Goal: Transaction & Acquisition: Obtain resource

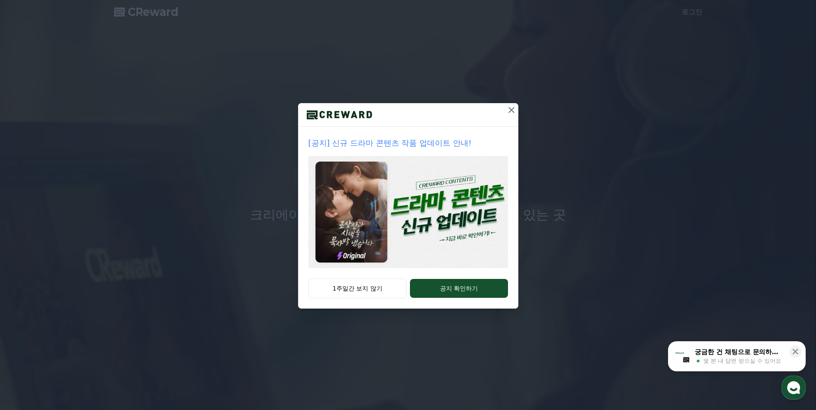
click at [511, 108] on icon at bounding box center [511, 110] width 10 height 10
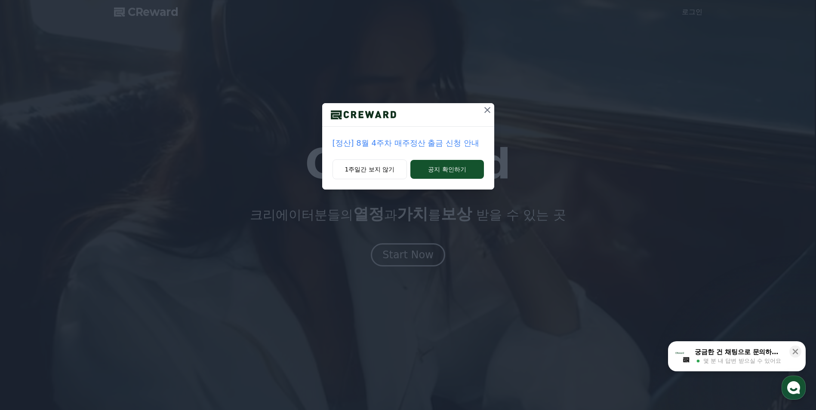
click at [483, 111] on icon at bounding box center [487, 110] width 10 height 10
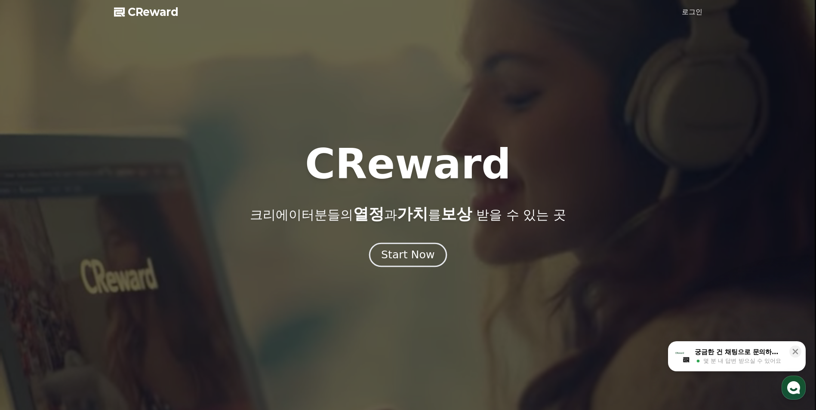
click at [418, 256] on div "Start Now" at bounding box center [407, 255] width 53 height 15
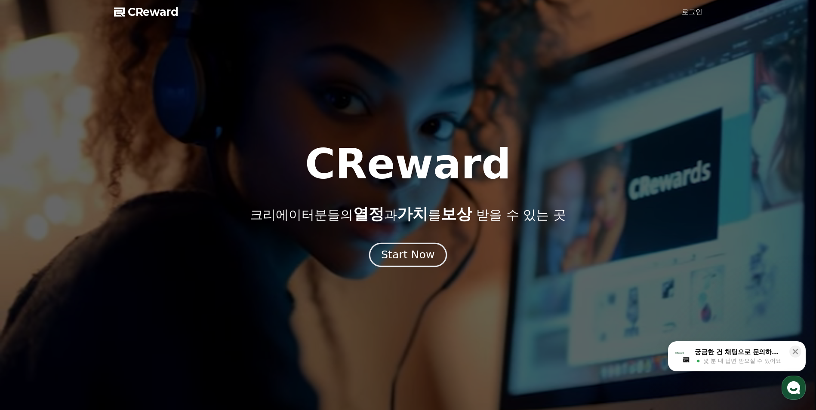
click at [417, 257] on div "Start Now" at bounding box center [407, 255] width 53 height 15
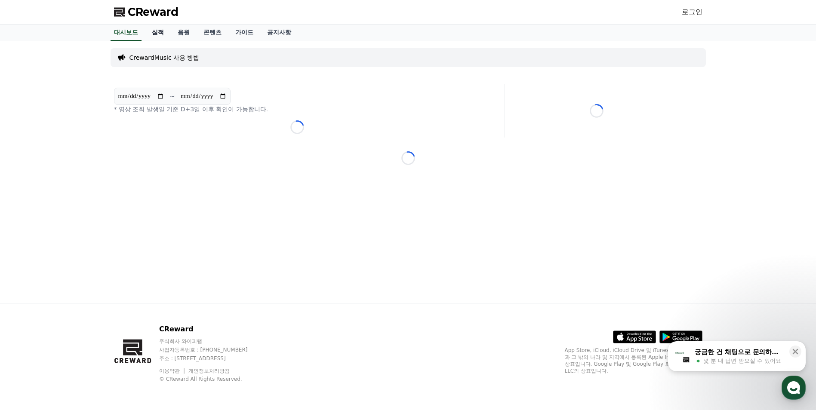
click at [161, 36] on link "실적" at bounding box center [158, 33] width 26 height 16
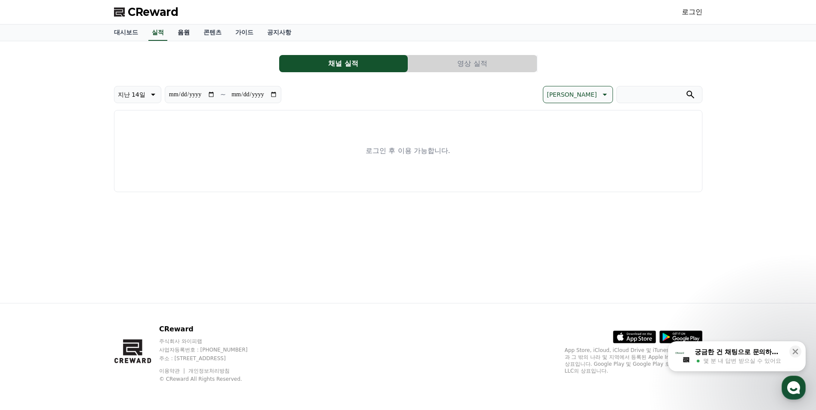
click at [178, 31] on link "음원" at bounding box center [184, 33] width 26 height 16
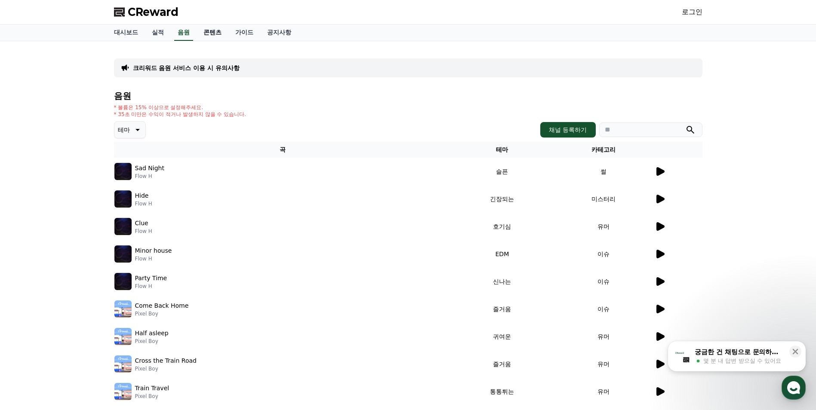
click at [210, 30] on link "콘텐츠" at bounding box center [213, 33] width 32 height 16
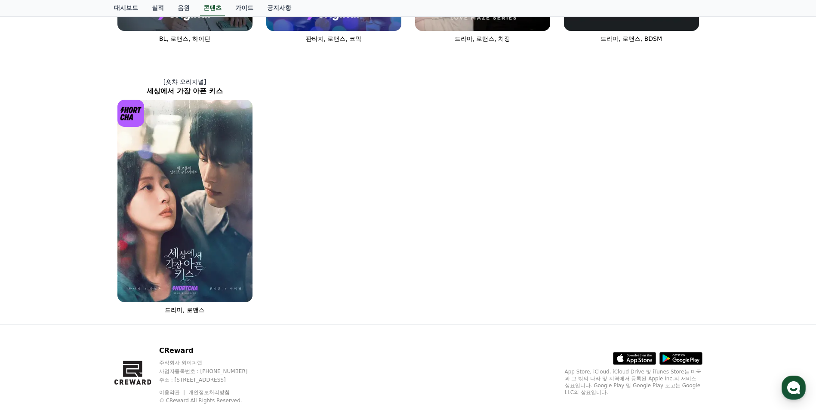
scroll to position [506, 0]
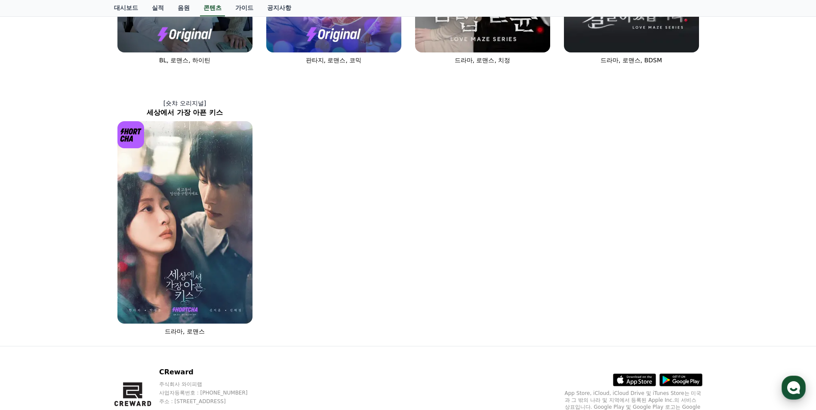
click at [795, 394] on icon "button" at bounding box center [793, 387] width 15 height 15
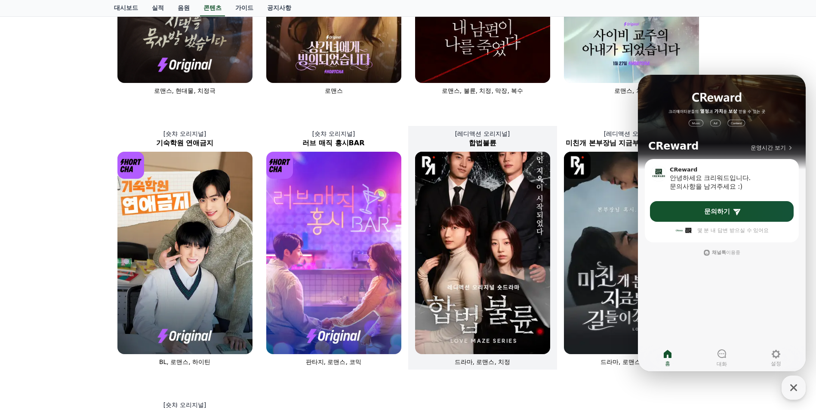
scroll to position [205, 0]
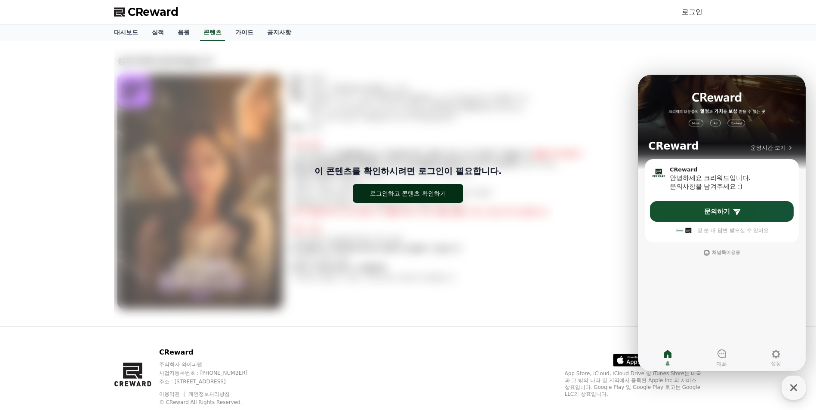
click at [427, 199] on button "로그인하고 콘텐츠 확인하기" at bounding box center [408, 193] width 111 height 19
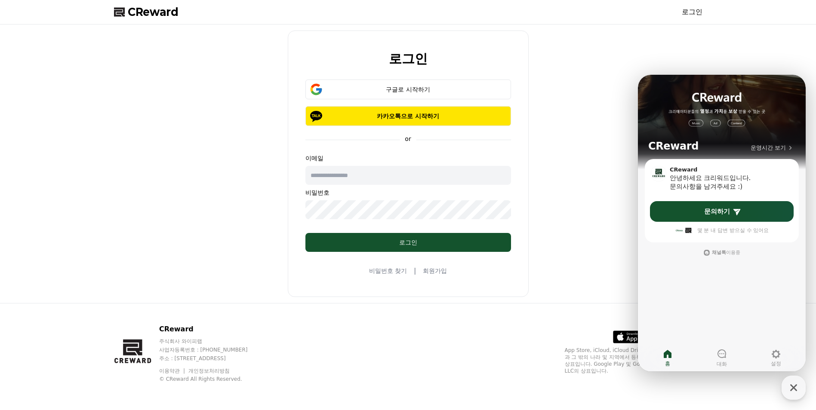
click at [565, 301] on div "로그인 구글로 시작하기 카카오톡으로 시작하기 or 이메일 비밀번호 로그인 비밀번호 찾기 | 회원가입" at bounding box center [408, 164] width 602 height 279
click at [797, 389] on icon "button" at bounding box center [793, 387] width 15 height 15
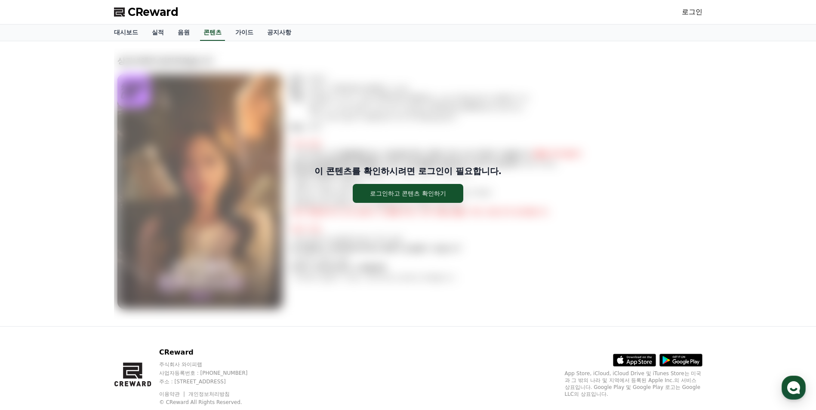
click at [384, 294] on div "이 콘텐츠를 확인하시려면 로그인이 필요합니다. 로그인하고 콘텐츠 확인하기" at bounding box center [408, 183] width 588 height 271
click at [216, 31] on link "콘텐츠" at bounding box center [212, 33] width 25 height 16
click at [243, 34] on link "가이드" at bounding box center [244, 33] width 32 height 16
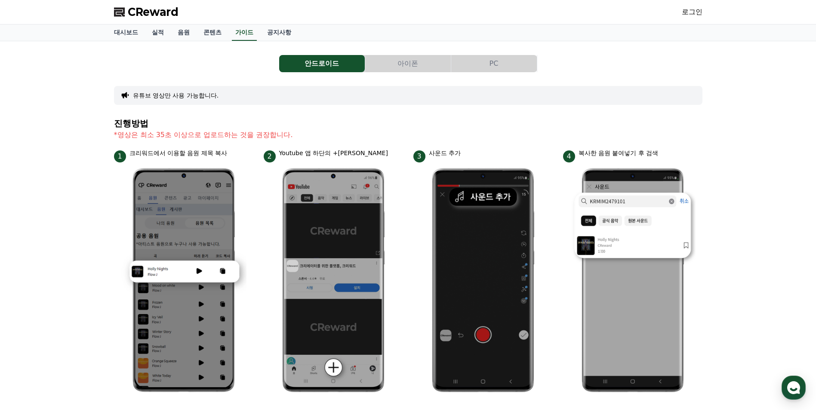
click at [150, 6] on span "CReward" at bounding box center [153, 12] width 51 height 14
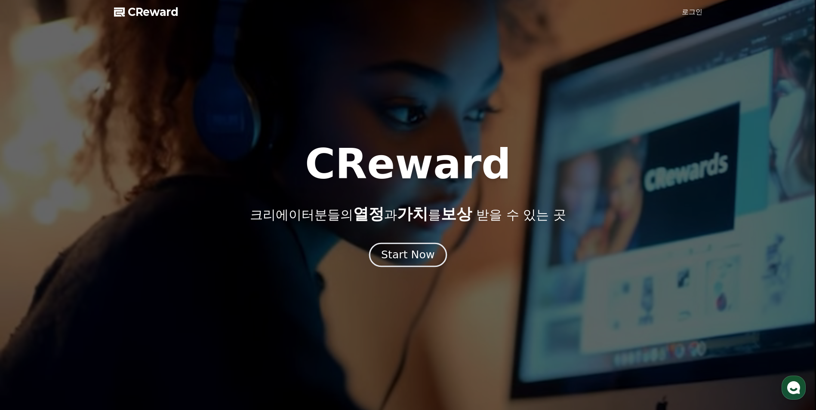
click at [422, 256] on div "Start Now" at bounding box center [407, 255] width 53 height 15
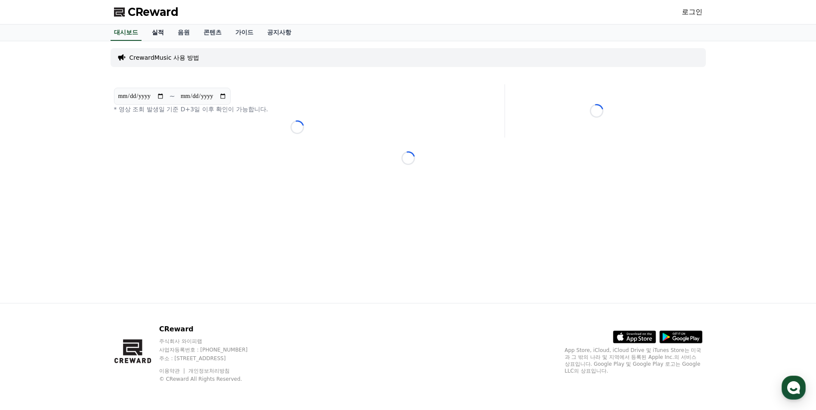
click at [161, 34] on link "실적" at bounding box center [158, 33] width 26 height 16
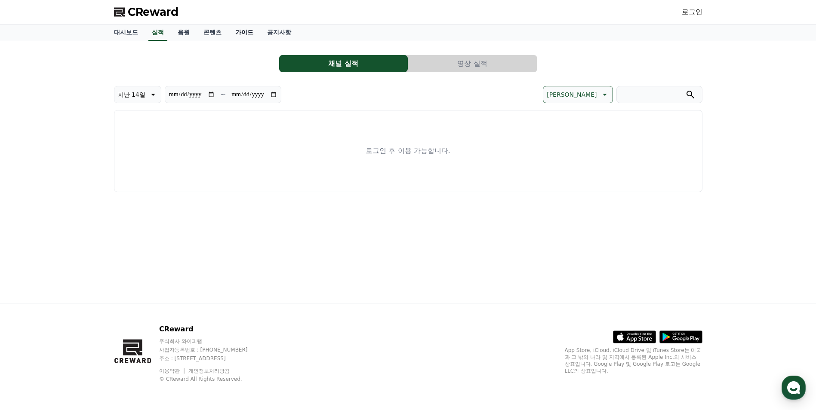
click at [237, 32] on link "가이드" at bounding box center [244, 33] width 32 height 16
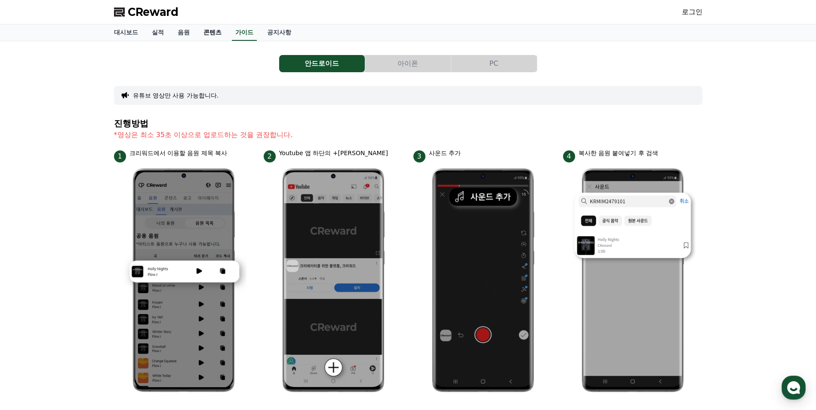
click at [206, 30] on link "콘텐츠" at bounding box center [213, 33] width 32 height 16
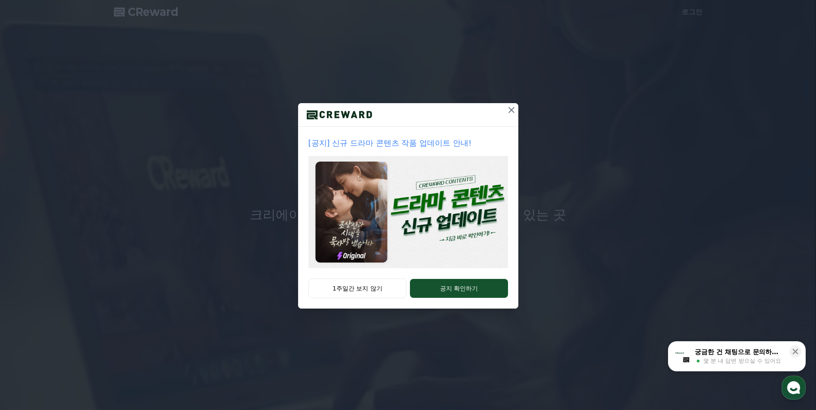
click at [512, 108] on icon at bounding box center [511, 110] width 10 height 10
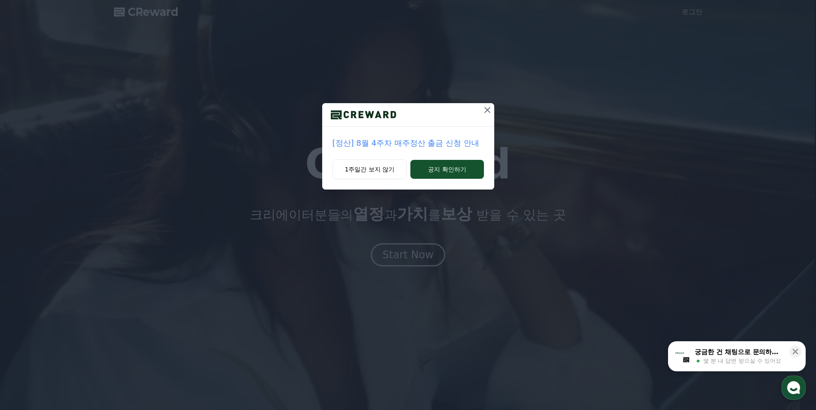
click at [486, 104] on button at bounding box center [488, 110] width 14 height 14
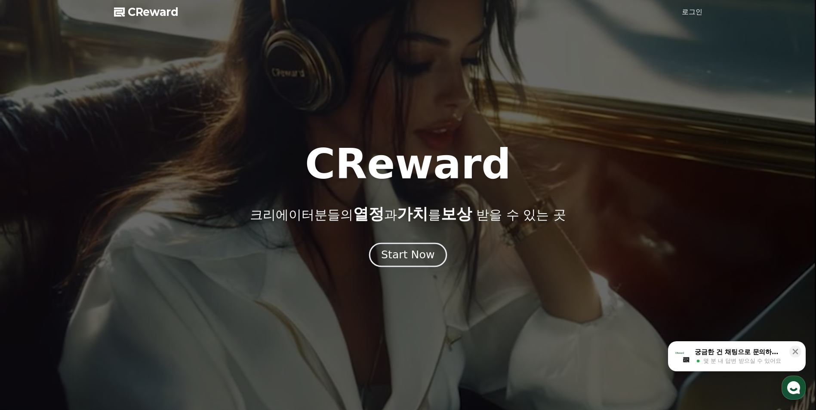
click at [392, 262] on button "Start Now" at bounding box center [408, 255] width 78 height 25
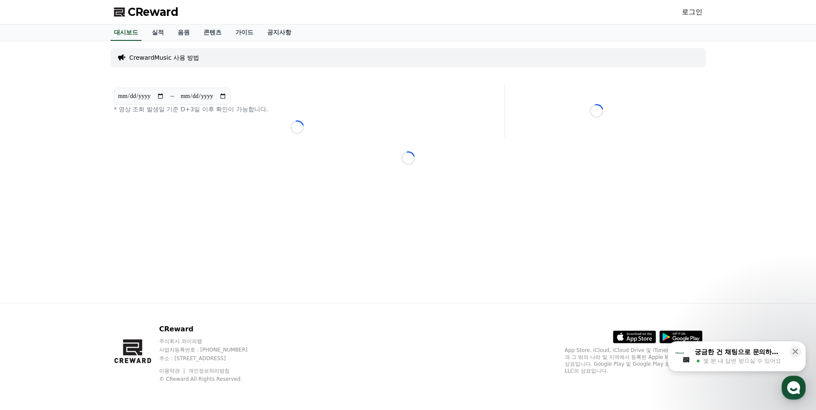
click at [696, 14] on link "로그인" at bounding box center [692, 12] width 21 height 10
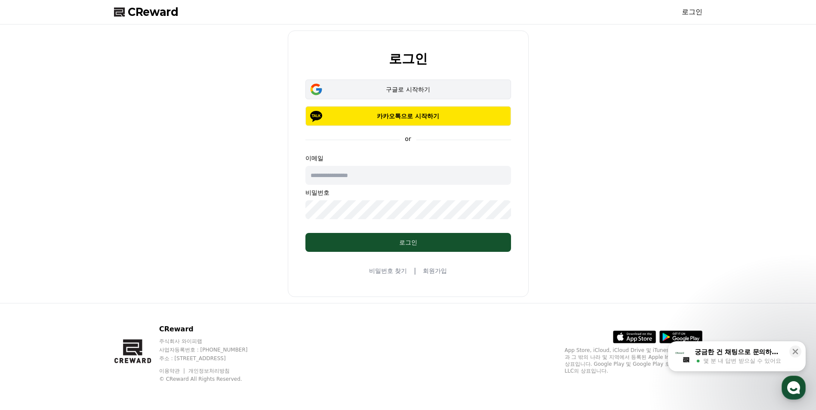
click at [422, 91] on div "구글로 시작하기" at bounding box center [408, 89] width 181 height 9
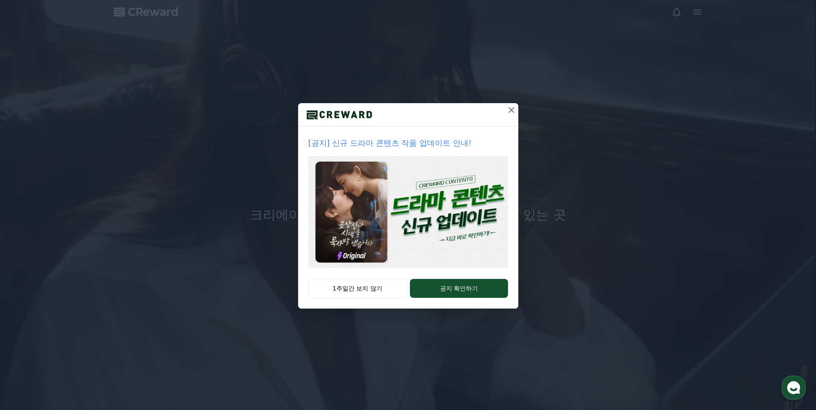
click at [511, 108] on icon at bounding box center [511, 110] width 10 height 10
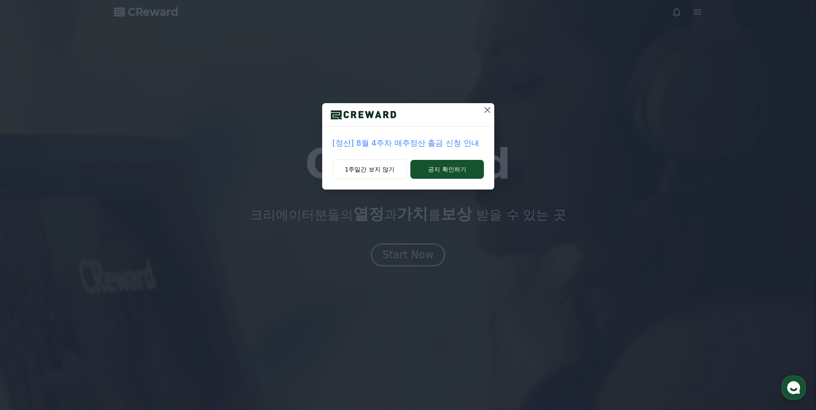
click at [490, 108] on icon at bounding box center [487, 110] width 10 height 10
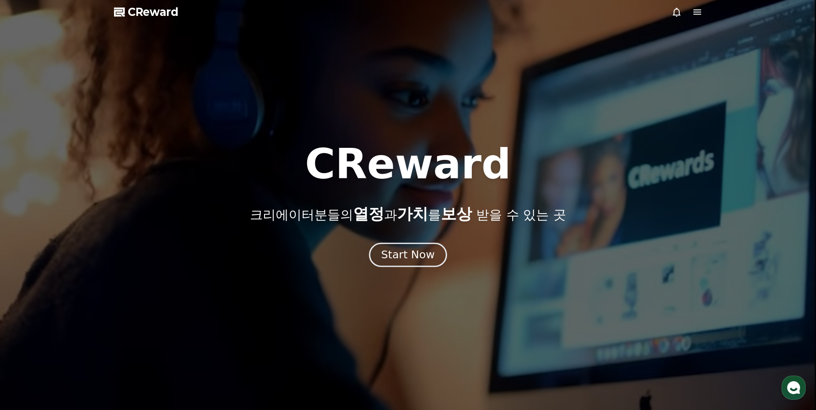
click at [426, 256] on div "Start Now" at bounding box center [407, 255] width 53 height 15
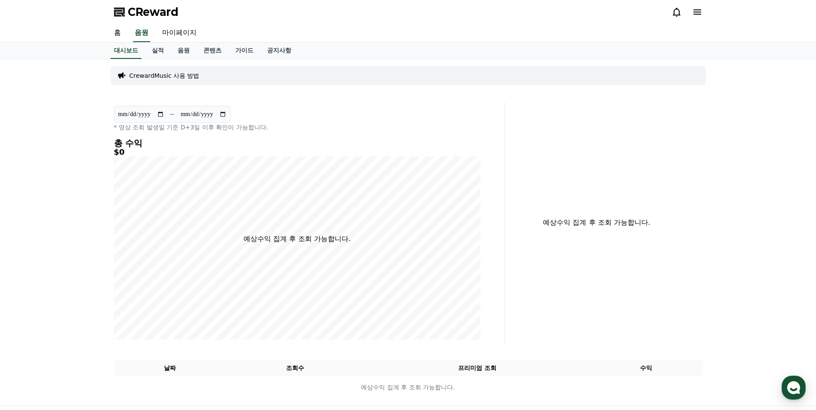
drag, startPoint x: 209, startPoint y: 48, endPoint x: 225, endPoint y: 55, distance: 17.5
click at [209, 48] on link "콘텐츠" at bounding box center [213, 51] width 32 height 16
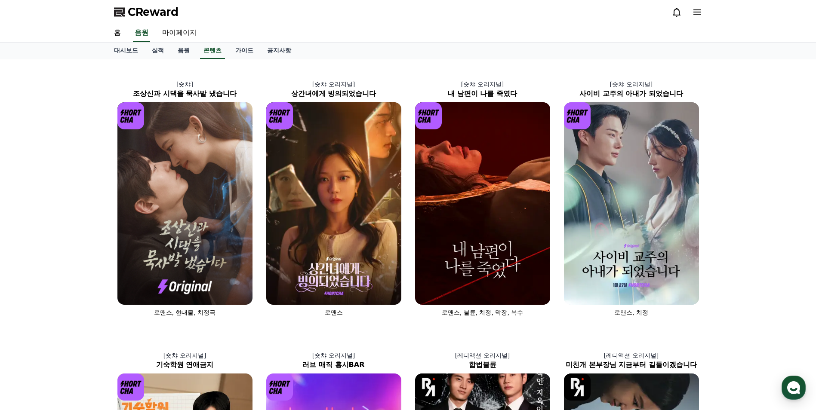
click at [696, 12] on icon at bounding box center [697, 11] width 8 height 5
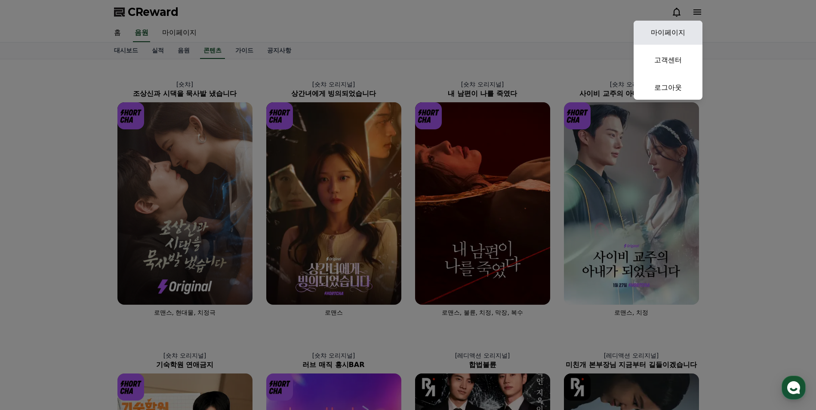
click at [675, 35] on link "마이페이지" at bounding box center [668, 33] width 69 height 24
select select "**********"
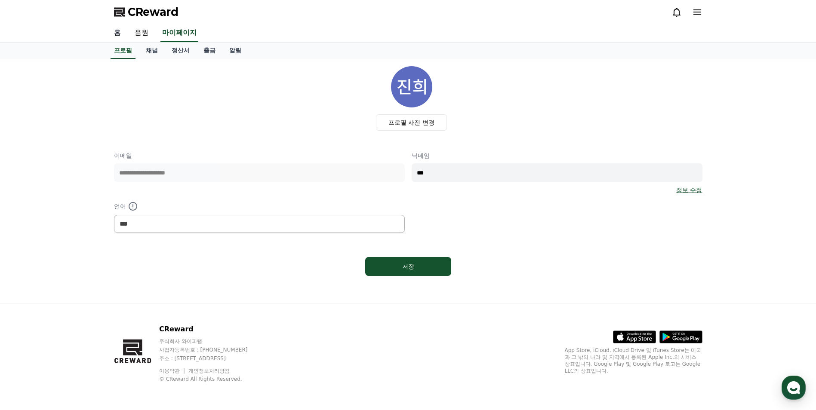
click at [114, 34] on link "홈" at bounding box center [117, 33] width 21 height 18
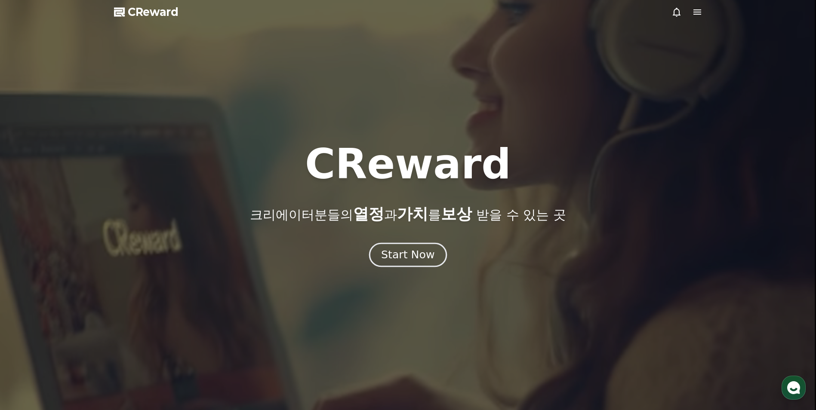
click at [403, 245] on button "Start Now" at bounding box center [408, 255] width 78 height 25
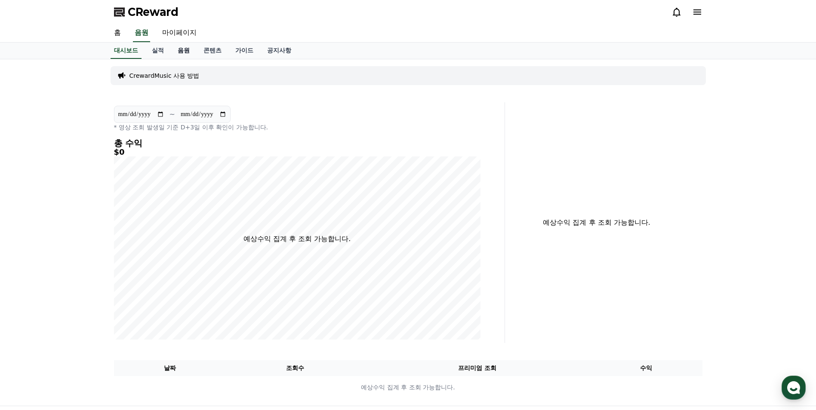
click at [181, 52] on link "음원" at bounding box center [184, 51] width 26 height 16
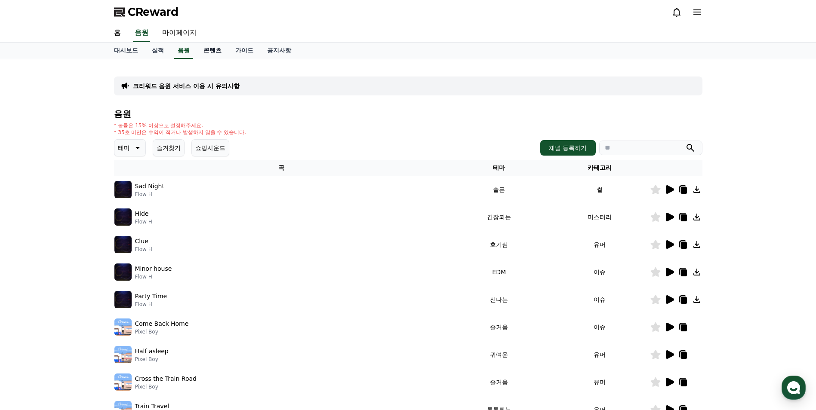
click at [213, 52] on link "콘텐츠" at bounding box center [213, 51] width 32 height 16
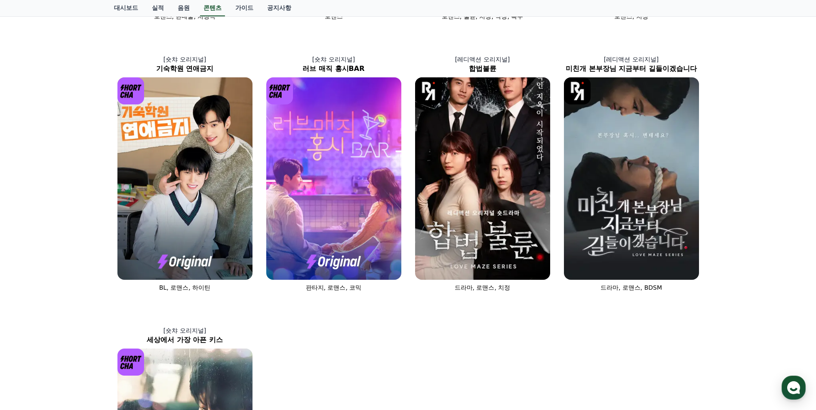
scroll to position [301, 0]
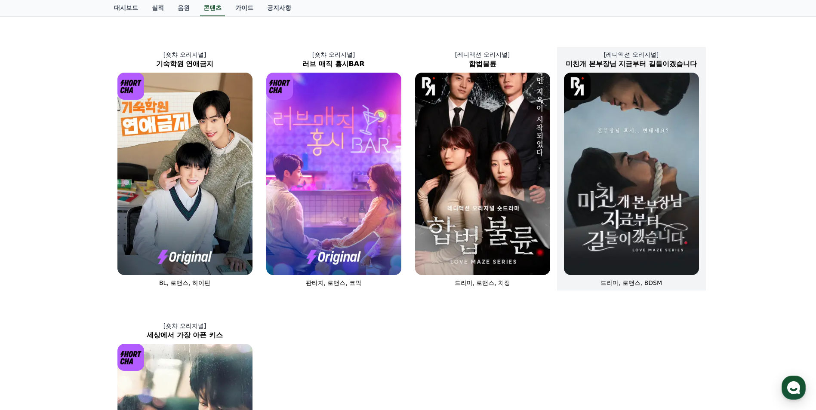
click at [611, 156] on img at bounding box center [631, 174] width 135 height 203
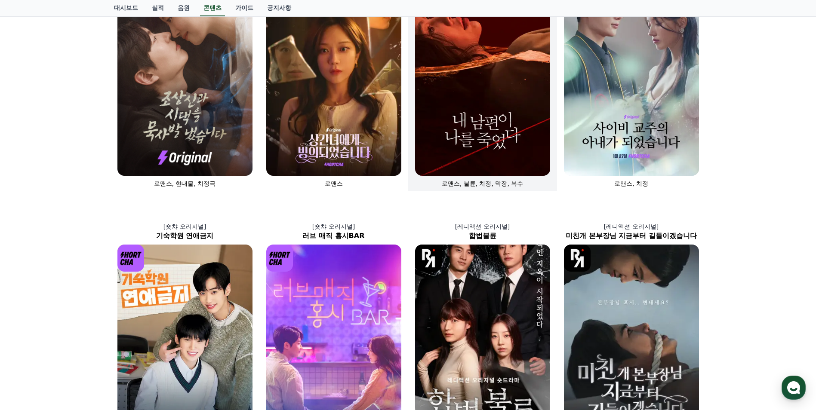
scroll to position [43, 0]
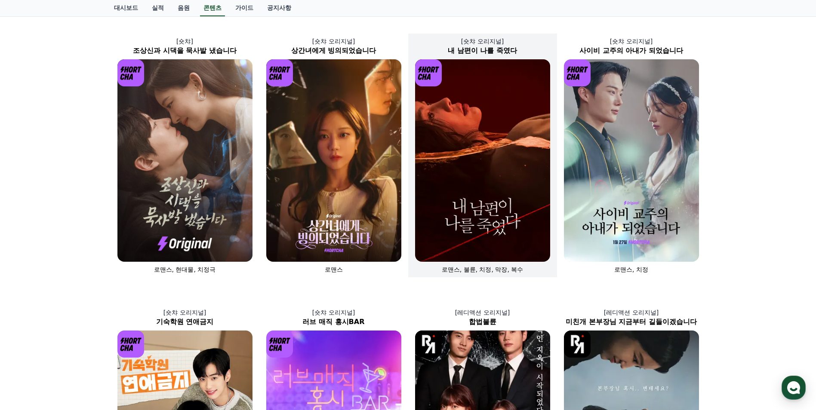
click at [469, 175] on img at bounding box center [482, 160] width 135 height 203
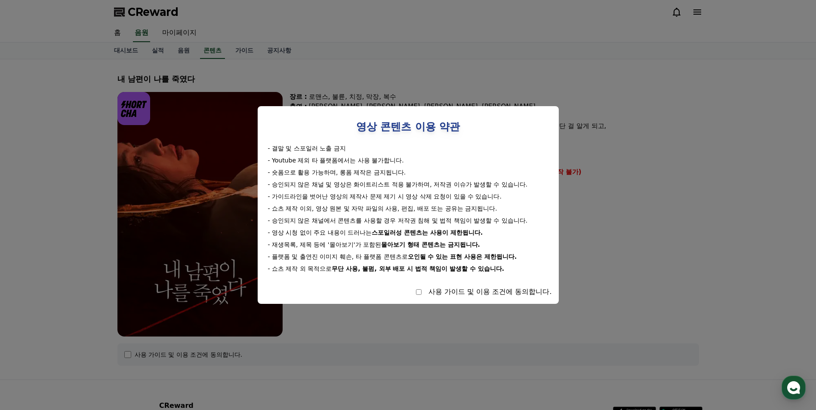
select select
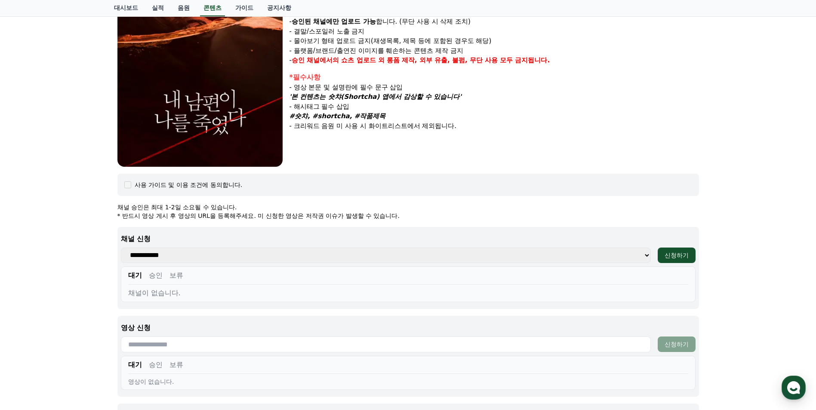
scroll to position [172, 0]
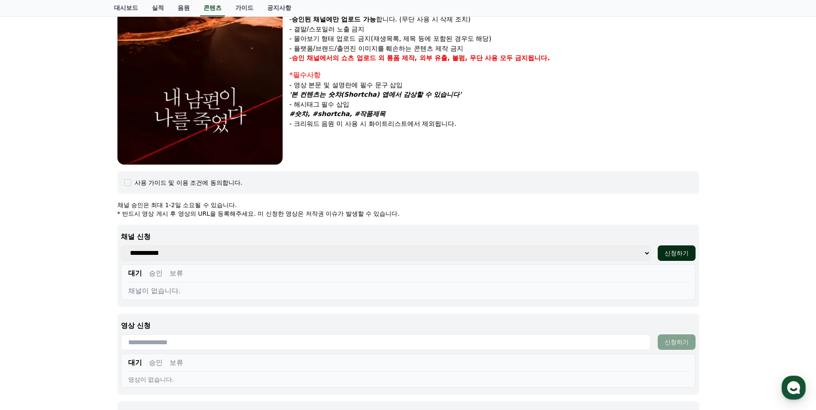
click at [673, 252] on div "신청하기" at bounding box center [677, 253] width 24 height 9
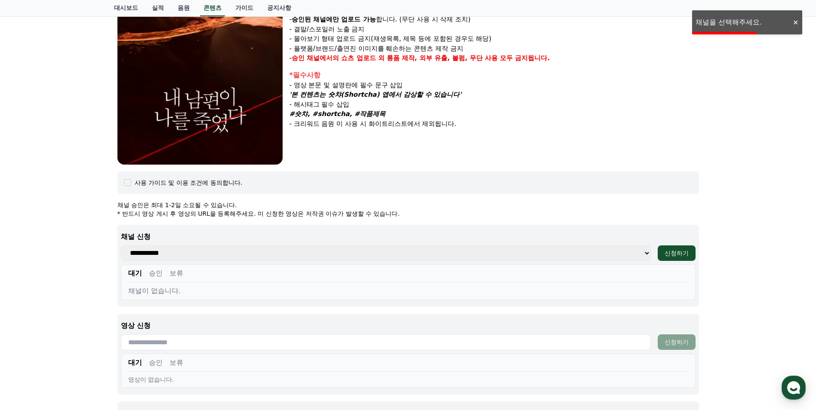
click at [207, 257] on select "**********" at bounding box center [386, 253] width 530 height 15
click at [208, 256] on select "**********" at bounding box center [386, 253] width 530 height 15
click at [210, 254] on select "**********" at bounding box center [386, 253] width 530 height 15
drag, startPoint x: 210, startPoint y: 254, endPoint x: 187, endPoint y: 257, distance: 23.4
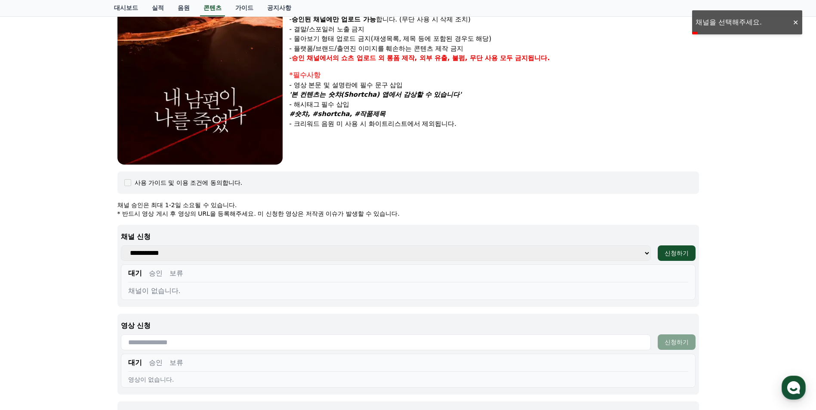
click at [187, 257] on select "**********" at bounding box center [386, 253] width 530 height 15
drag, startPoint x: 212, startPoint y: 254, endPoint x: 158, endPoint y: 252, distance: 53.8
click at [158, 252] on select "**********" at bounding box center [386, 253] width 530 height 15
drag, startPoint x: 158, startPoint y: 252, endPoint x: 216, endPoint y: 288, distance: 68.5
click at [216, 288] on div "채널이 없습니다." at bounding box center [408, 291] width 560 height 10
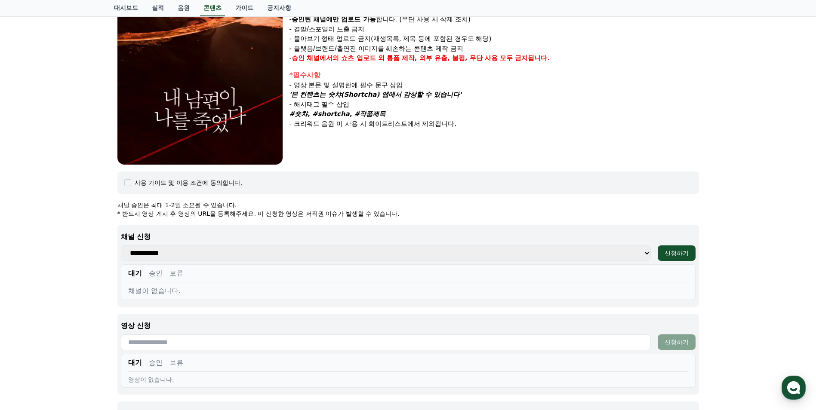
click at [135, 254] on select "**********" at bounding box center [386, 253] width 530 height 15
select select
click at [121, 246] on select "**********" at bounding box center [386, 253] width 530 height 15
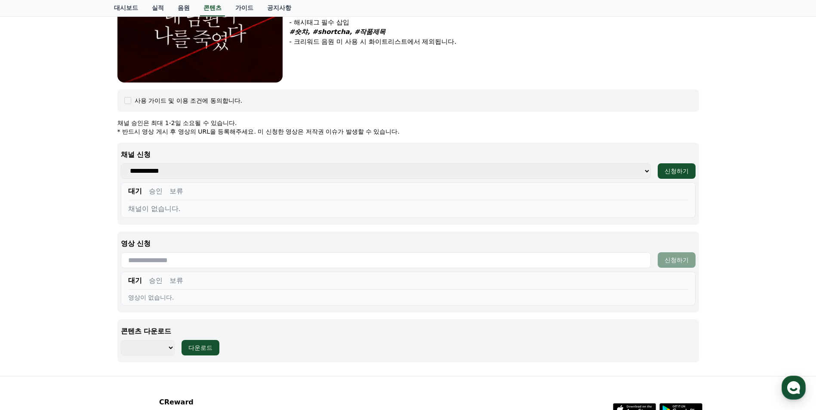
scroll to position [258, 0]
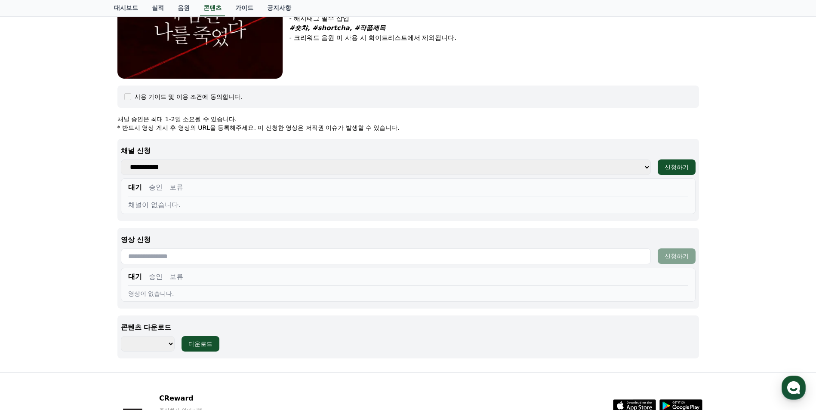
click at [169, 344] on select "******** ******** ******** ******** ******** ******** ******** ******** *******…" at bounding box center [148, 343] width 54 height 15
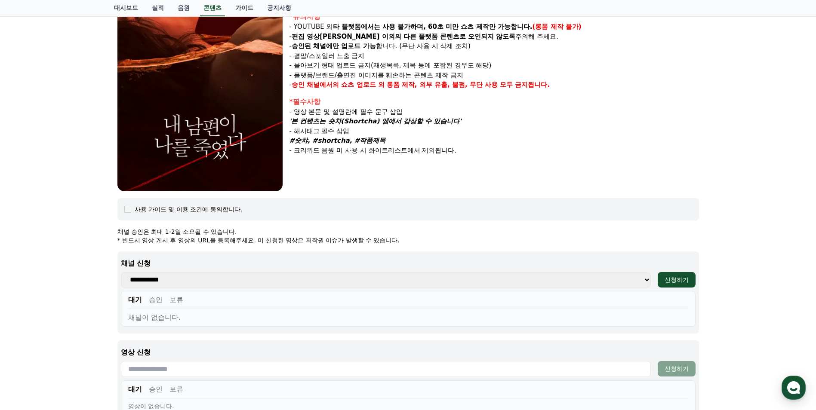
scroll to position [129, 0]
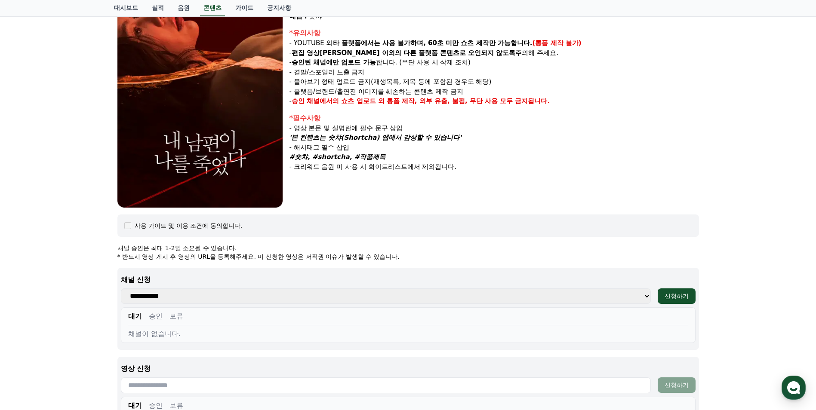
click at [158, 296] on select "**********" at bounding box center [386, 296] width 530 height 15
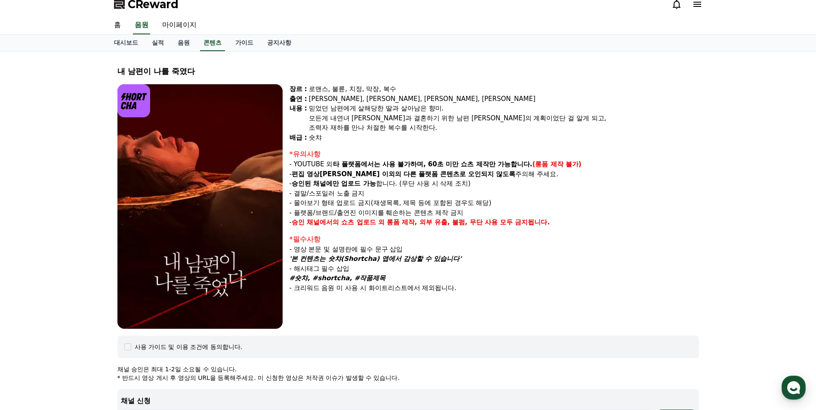
scroll to position [0, 0]
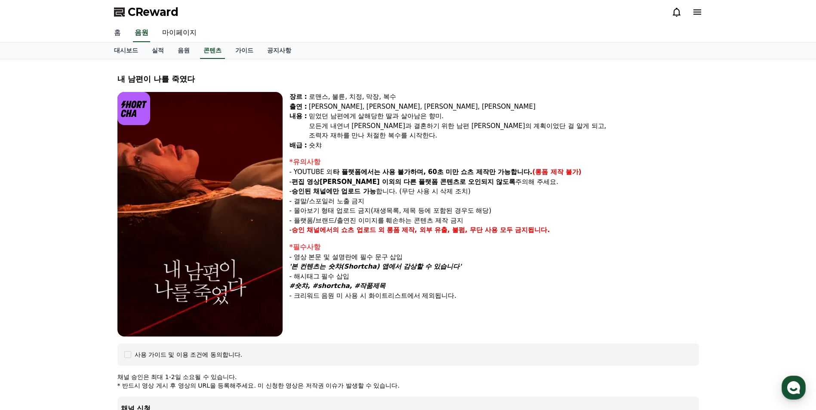
click at [120, 37] on link "홈" at bounding box center [117, 33] width 21 height 18
